Goal: Task Accomplishment & Management: Manage account settings

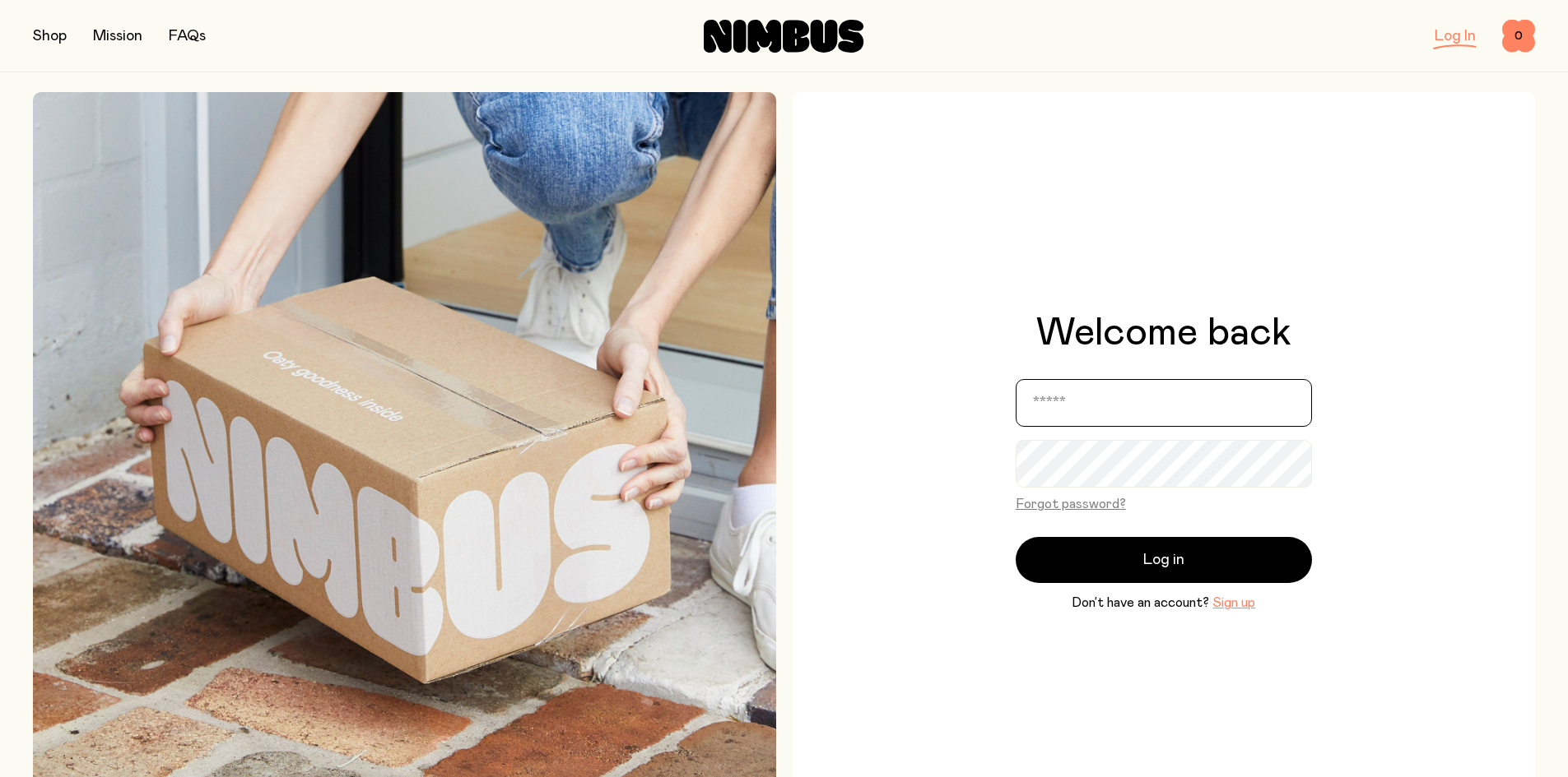
click at [1111, 403] on input "email" at bounding box center [1164, 403] width 297 height 48
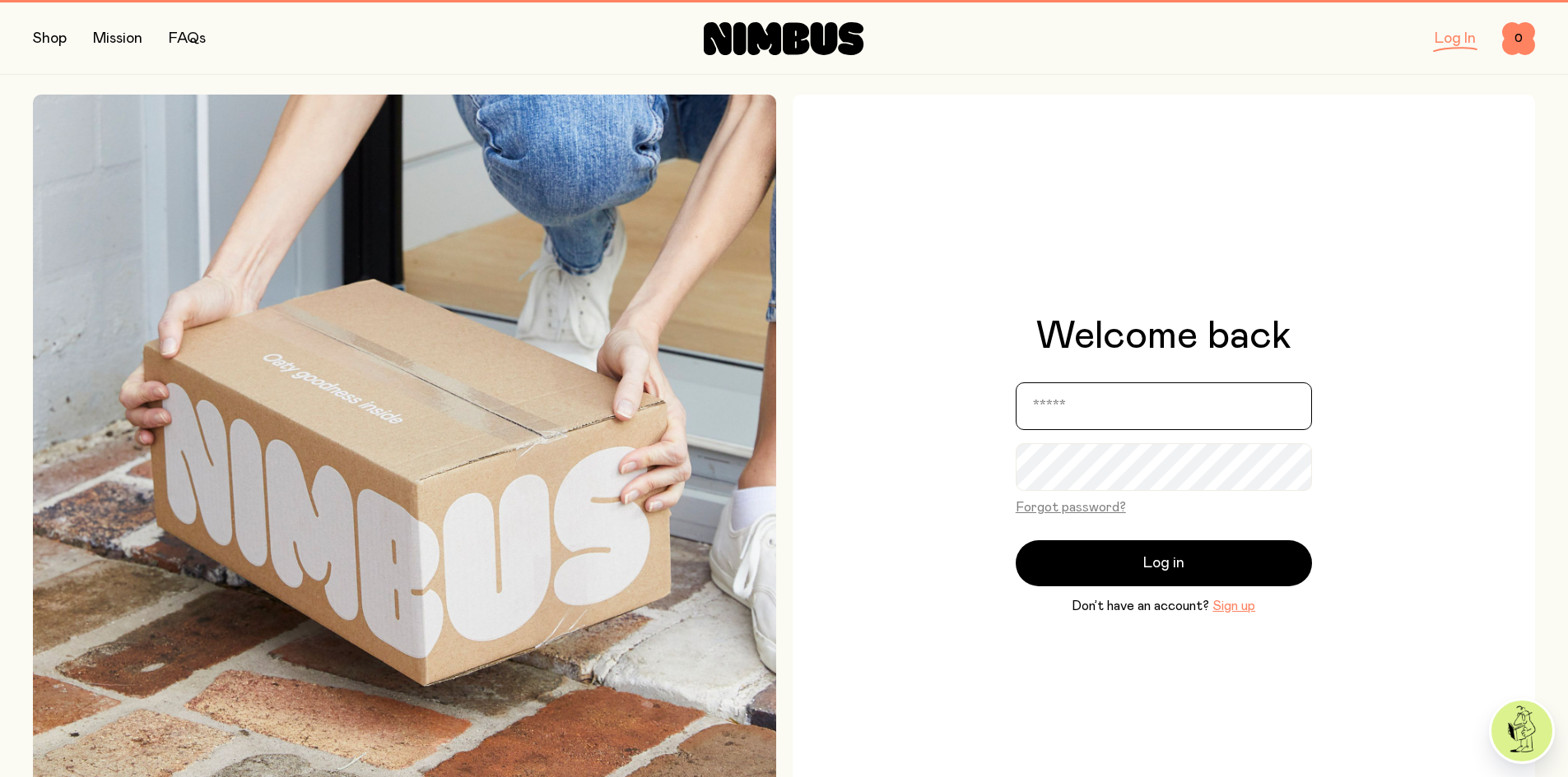
type input "**********"
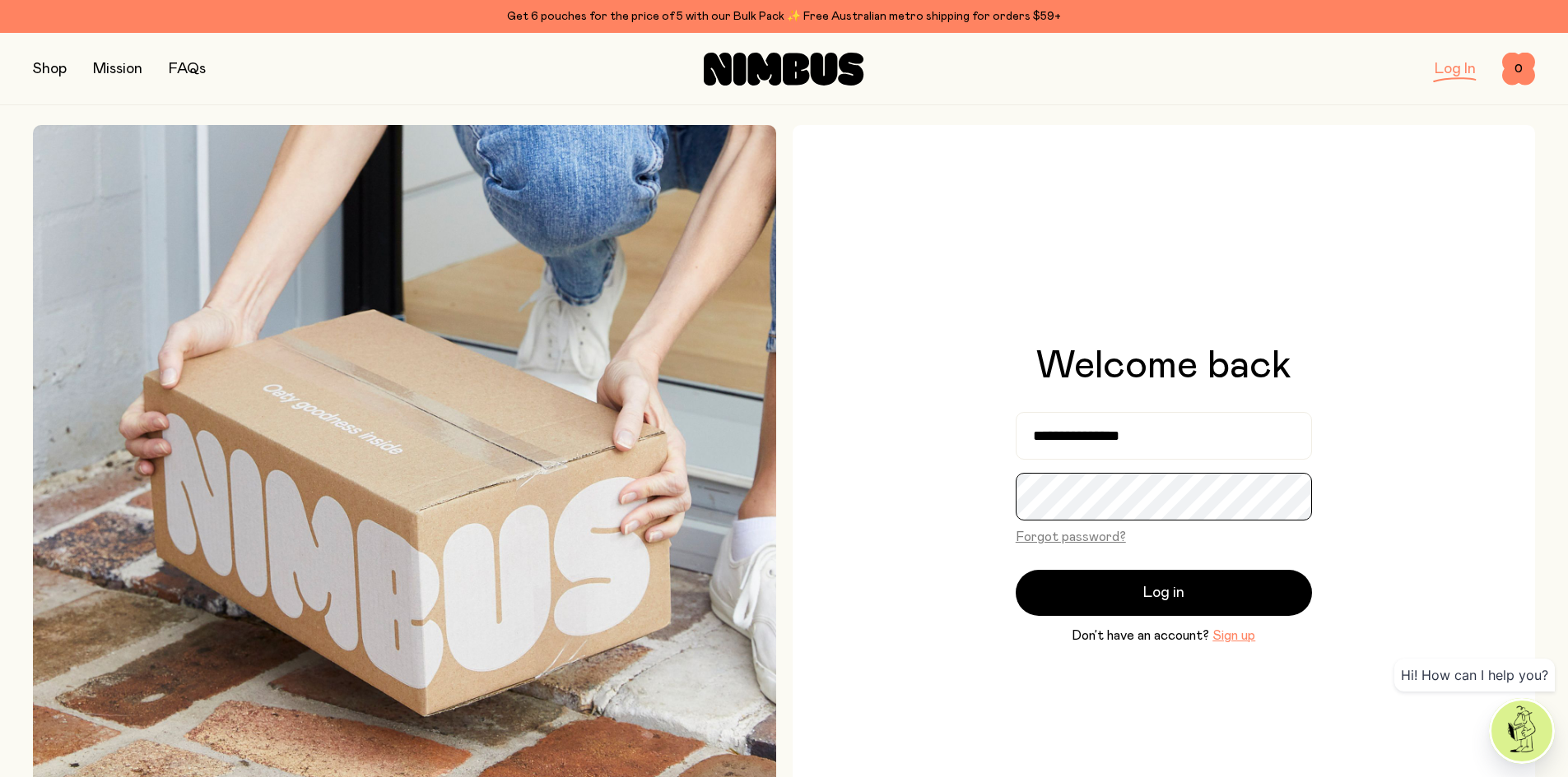
click at [1016, 570] on button "Log in" at bounding box center [1164, 593] width 297 height 46
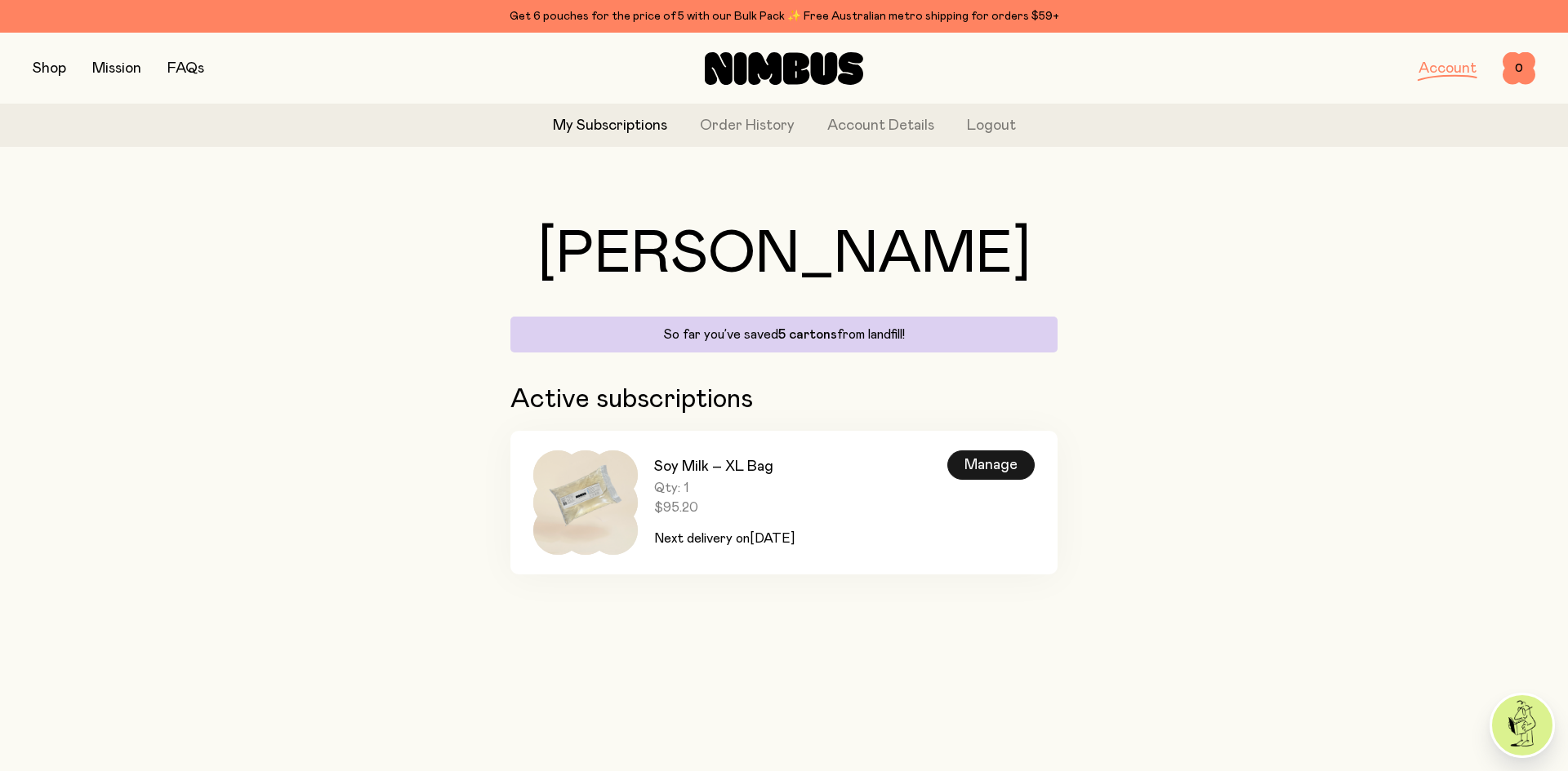
click at [998, 457] on div "Manage" at bounding box center [990, 466] width 87 height 29
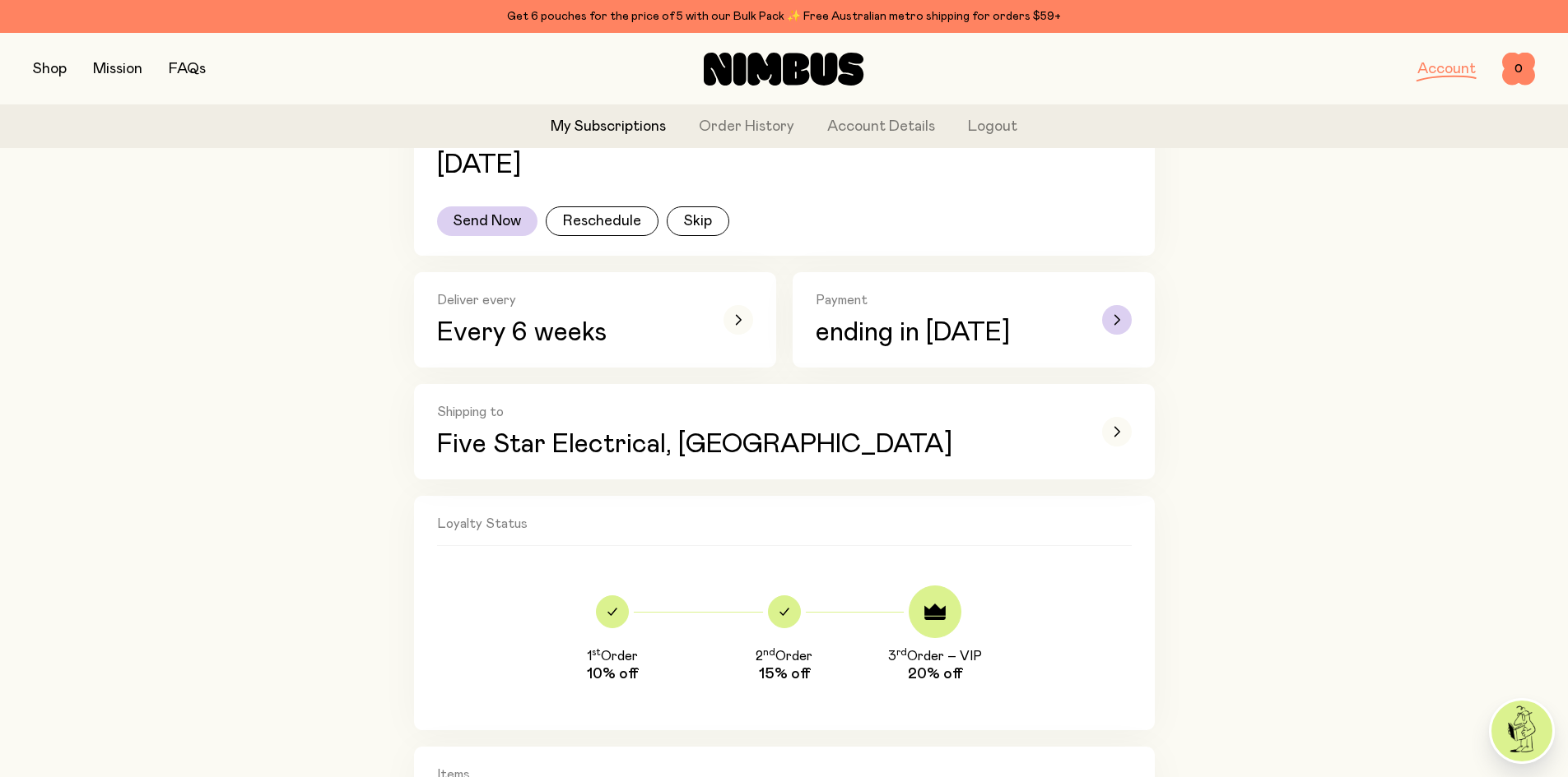
scroll to position [329, 0]
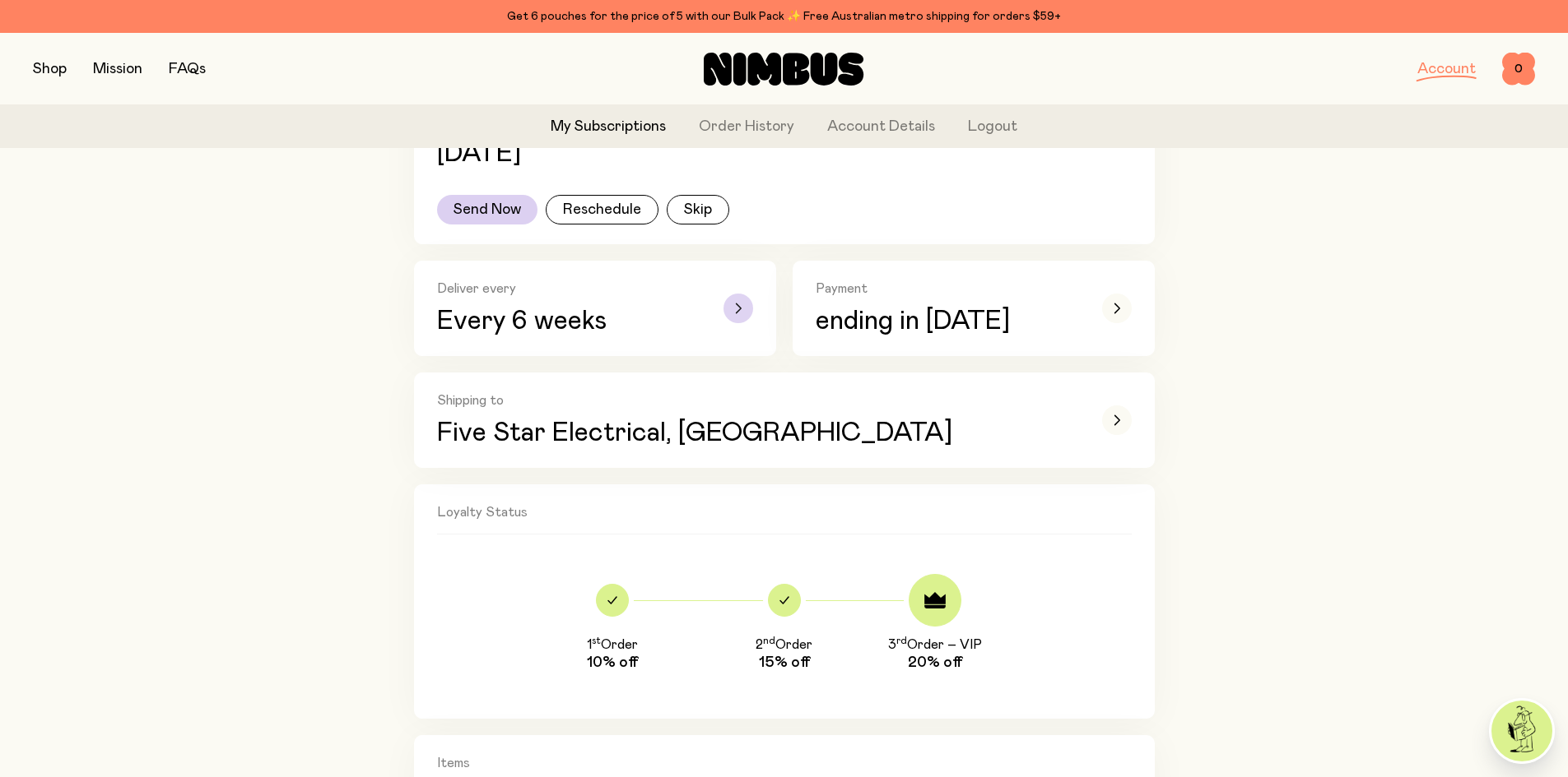
click at [740, 308] on icon "button" at bounding box center [738, 308] width 5 height 9
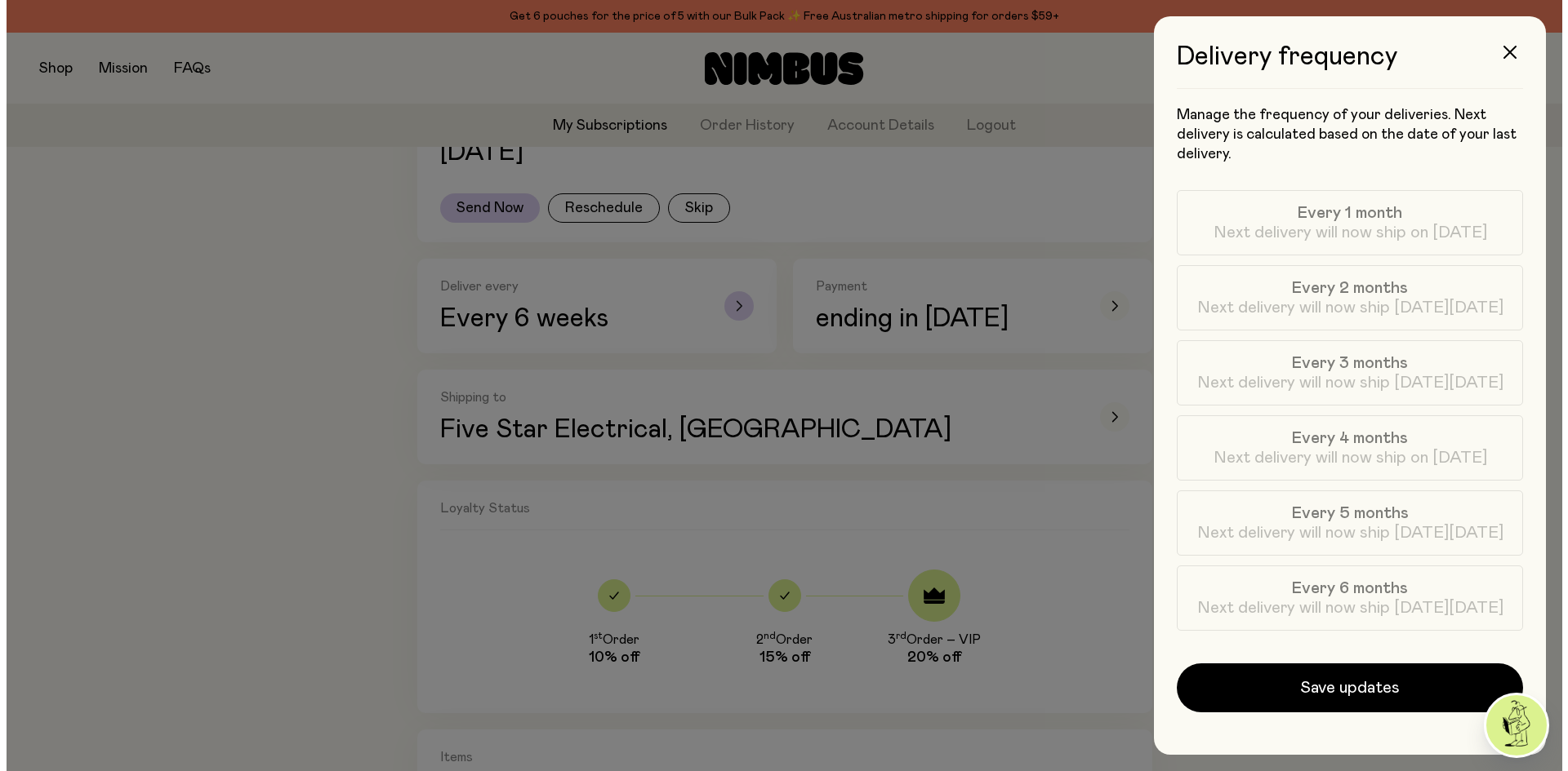
scroll to position [0, 0]
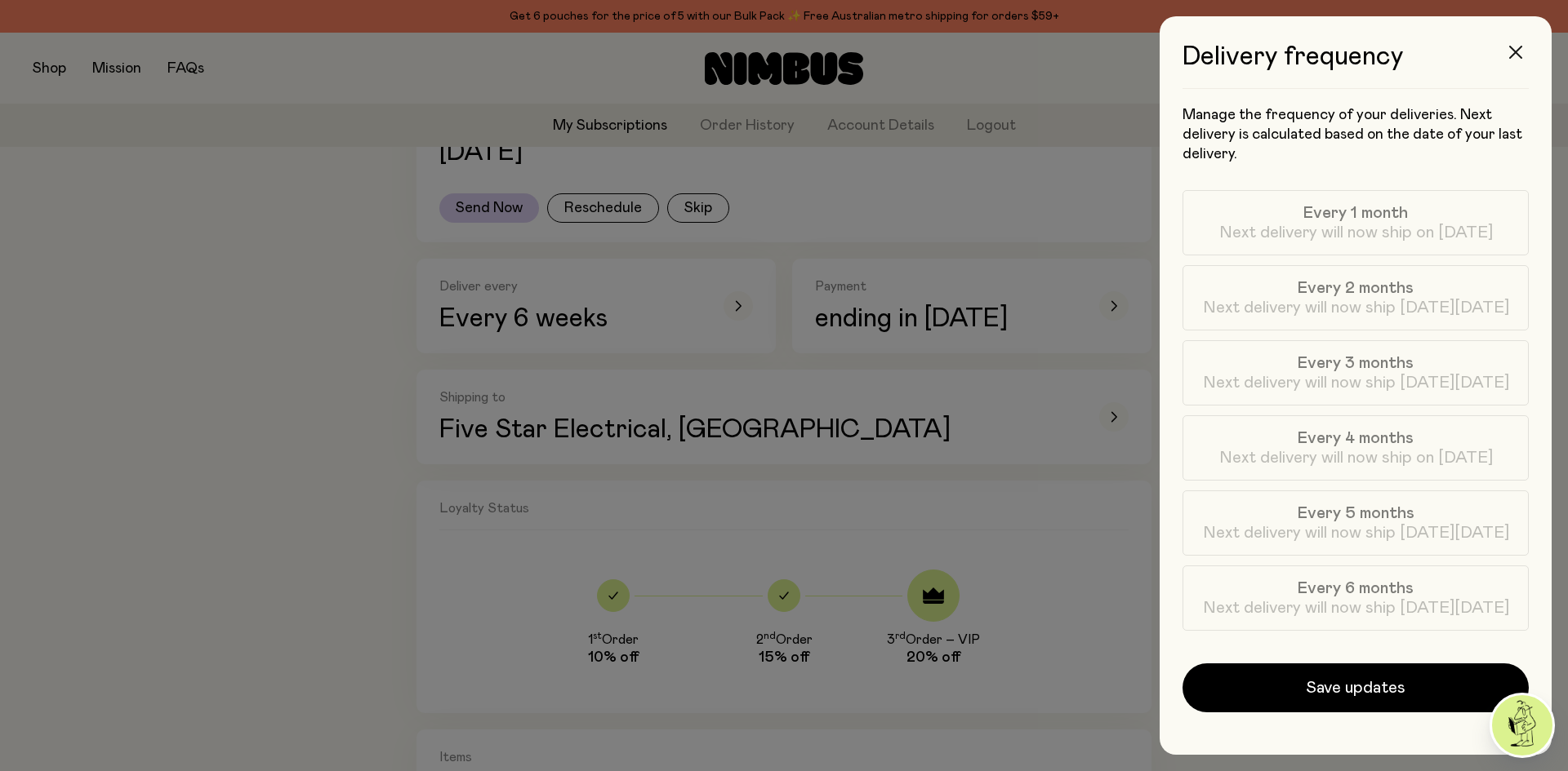
click at [1517, 53] on icon "button" at bounding box center [1515, 52] width 13 height 13
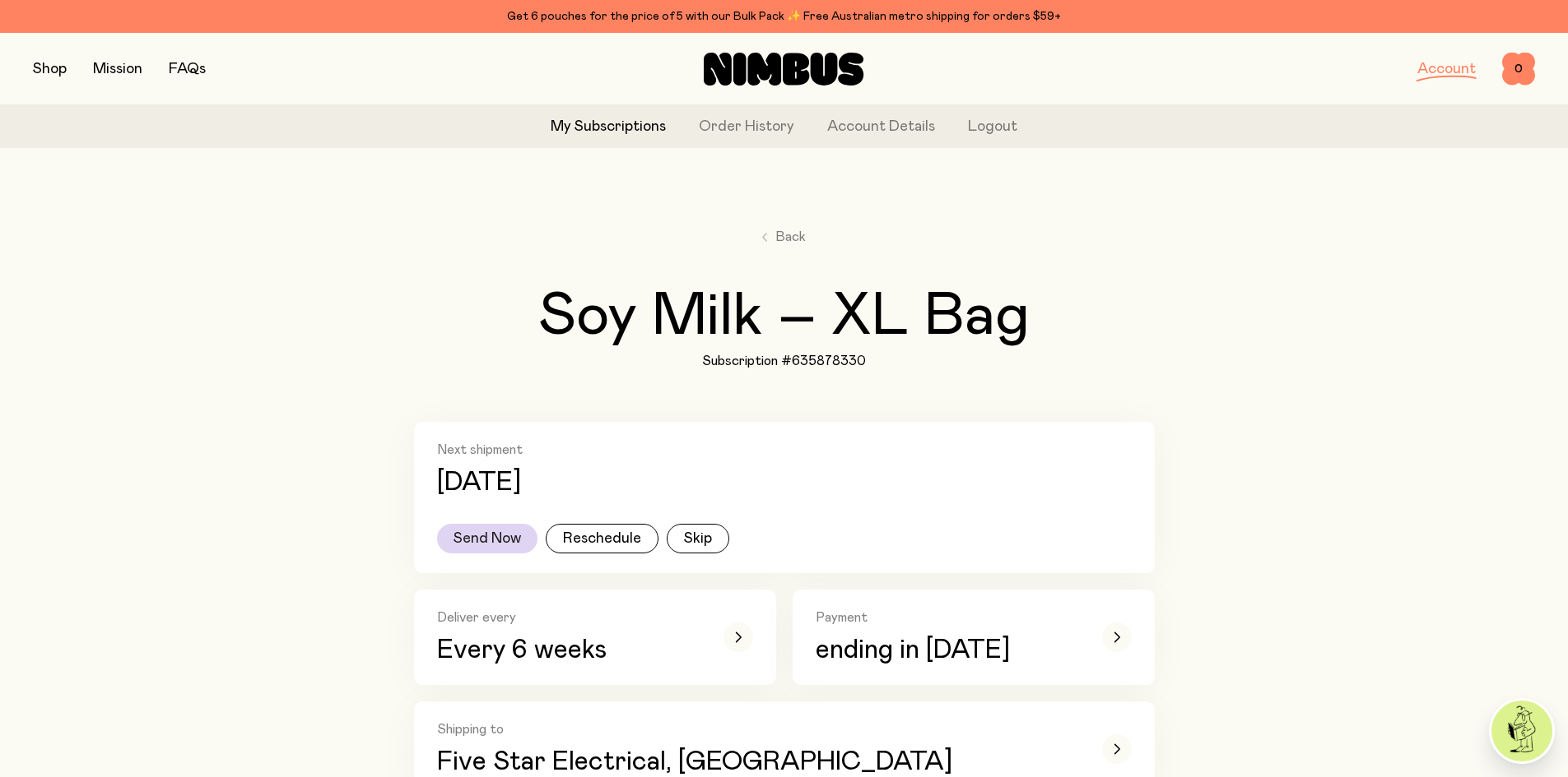
click at [500, 543] on button "Send Now" at bounding box center [487, 539] width 100 height 30
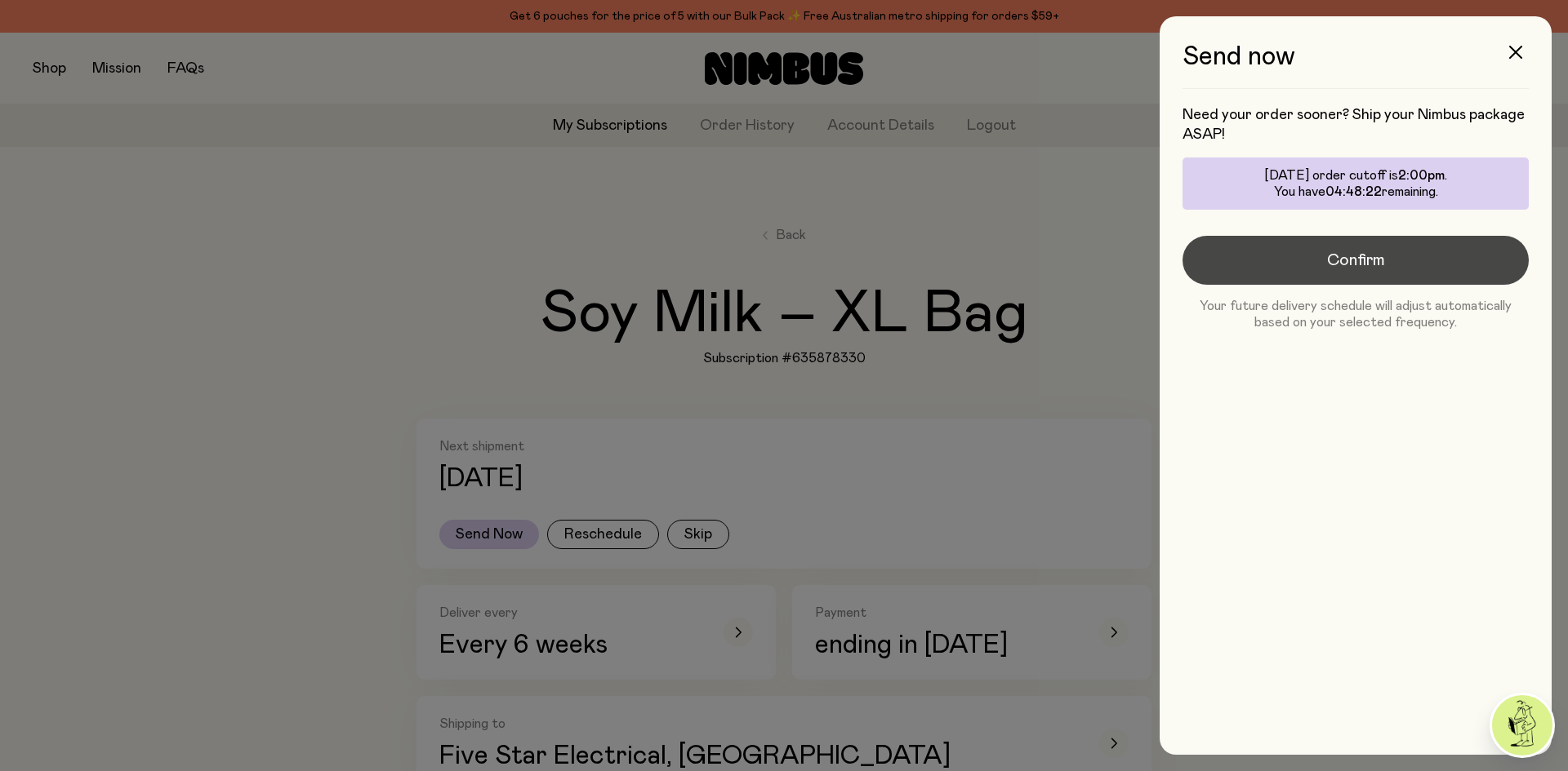
click at [1391, 261] on button "Confirm" at bounding box center [1356, 260] width 346 height 49
